Goal: Check status: Check status

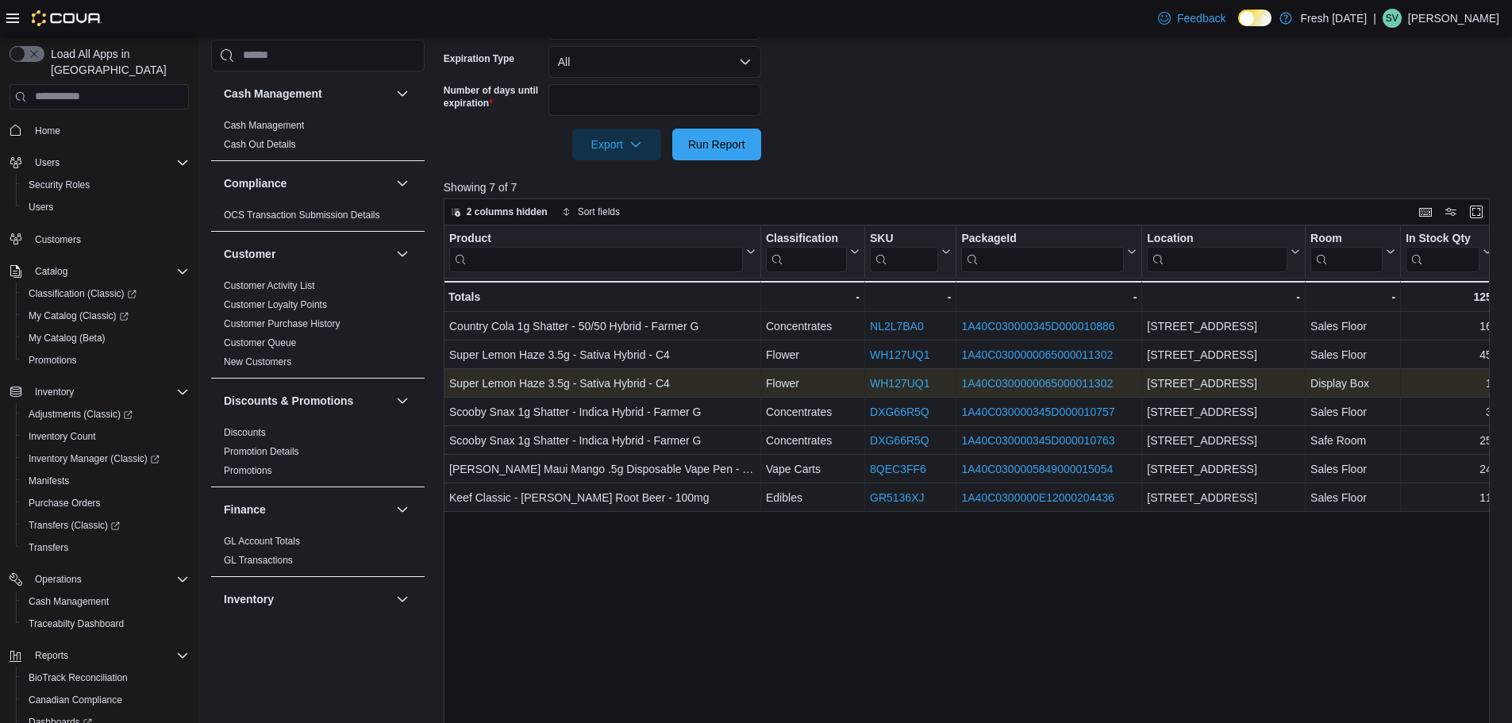
scroll to position [476, 0]
